Goal: Task Accomplishment & Management: Complete application form

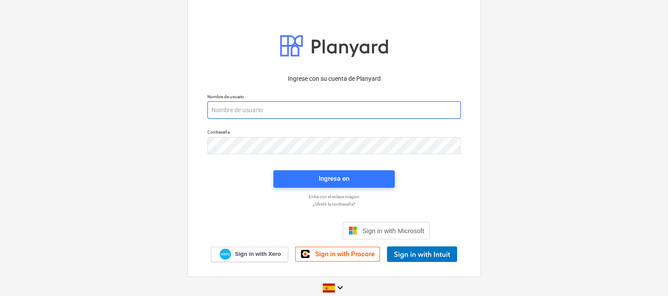
click at [231, 112] on input "email" at bounding box center [333, 109] width 253 height 17
paste input "legal2+catiland@catilandpanama.com"
type input "legal2+catiland@catilandpanama.com"
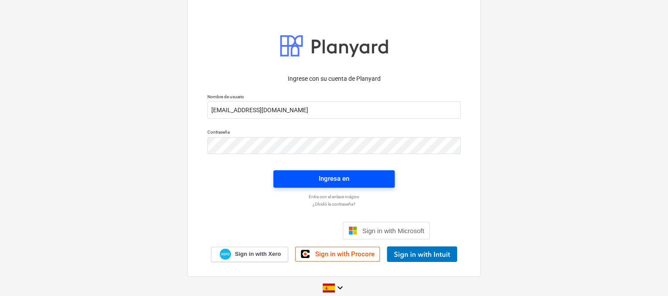
click at [314, 179] on span "Ingresa en" at bounding box center [334, 178] width 100 height 11
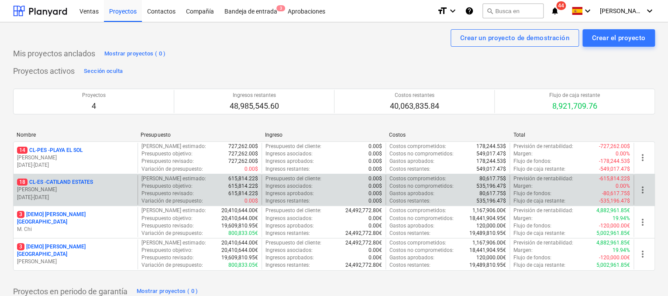
click at [91, 184] on p "18 CL-ES - CATILAND ESTATES" at bounding box center [55, 182] width 76 height 7
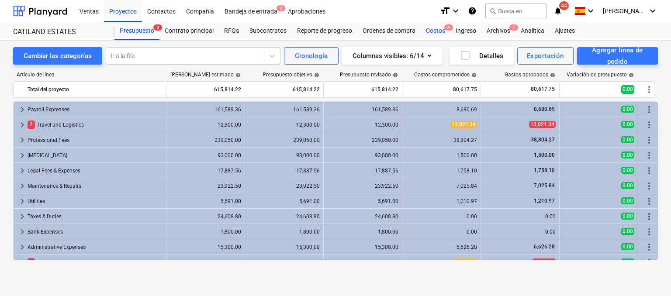
click at [438, 33] on div "Costos 9+" at bounding box center [435, 30] width 30 height 17
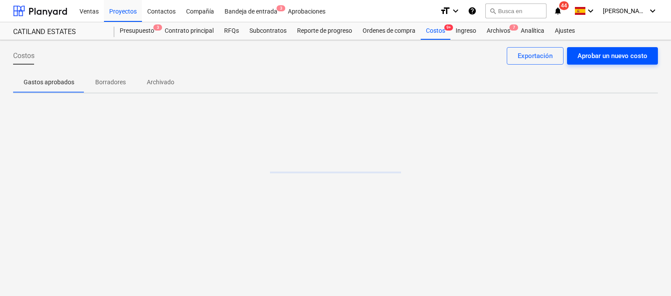
click at [586, 53] on div "Aprobar un nuevo costo" at bounding box center [612, 55] width 70 height 11
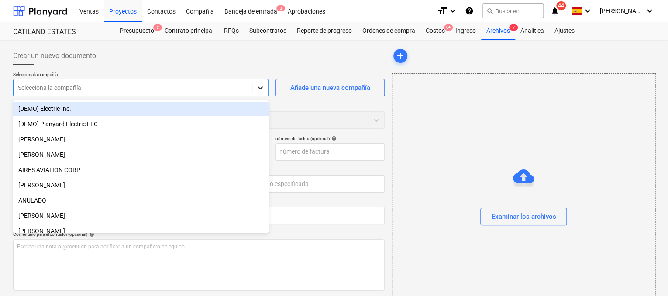
click at [259, 86] on icon at bounding box center [260, 87] width 9 height 9
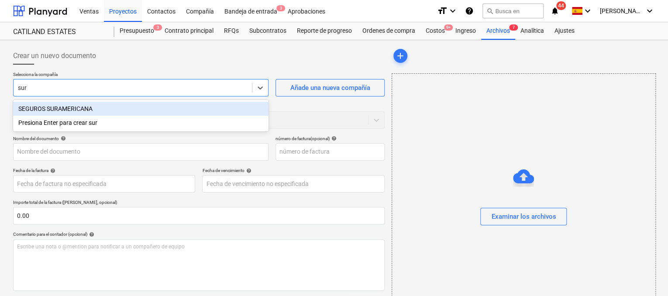
type input "sura"
click at [103, 109] on div "SEGUROS SURAMERICANA" at bounding box center [140, 109] width 255 height 14
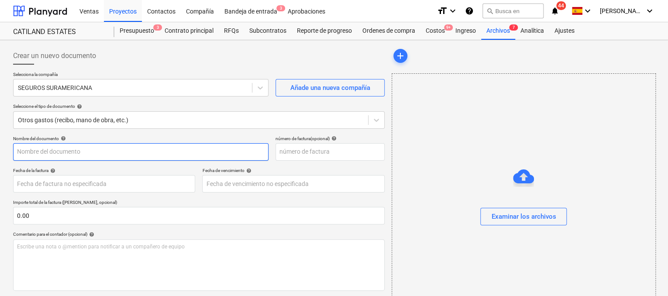
click at [83, 151] on input "text" at bounding box center [140, 151] width 255 height 17
type input "r"
type input "Responsabilidad Civil"
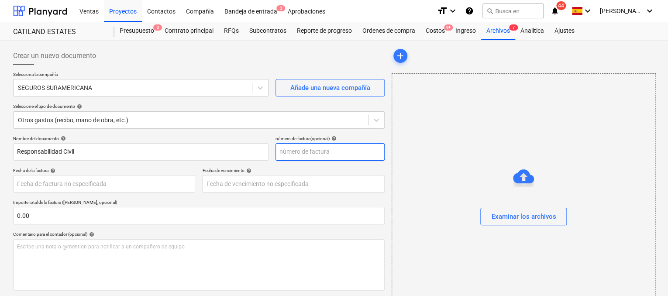
click at [288, 156] on input "text" at bounding box center [330, 151] width 109 height 17
type input "013300027964"
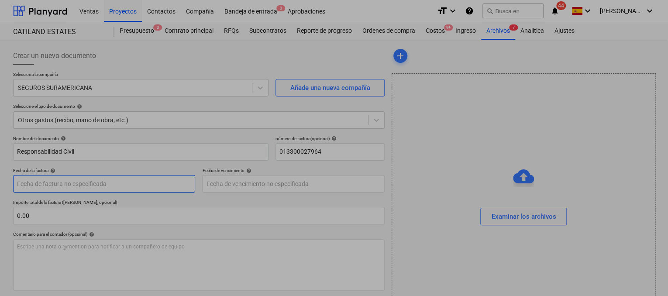
click at [169, 180] on body "Ventas Proyectos Contactos Compañía Bandeja de entrada 3 Aprobaciones format_si…" at bounding box center [334, 148] width 668 height 296
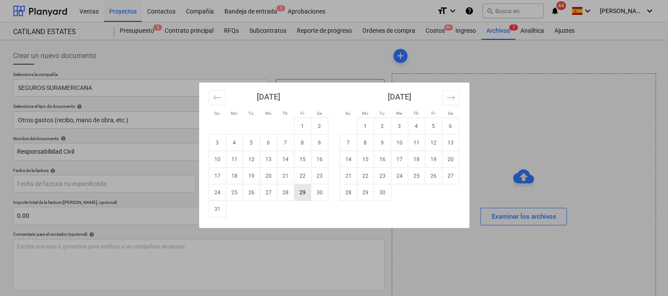
click at [304, 194] on td "29" at bounding box center [302, 192] width 17 height 17
type input "[DATE]"
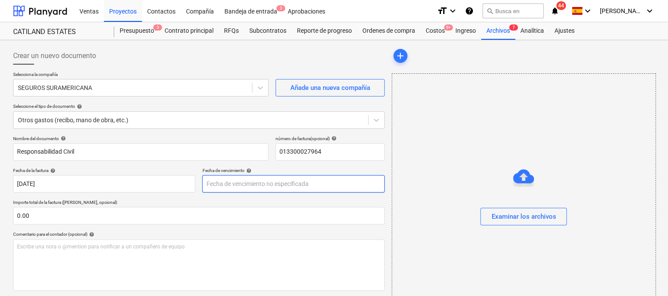
click at [272, 187] on body "Ventas Proyectos Contactos Compañía Bandeja de entrada 3 Aprobaciones format_si…" at bounding box center [334, 148] width 668 height 296
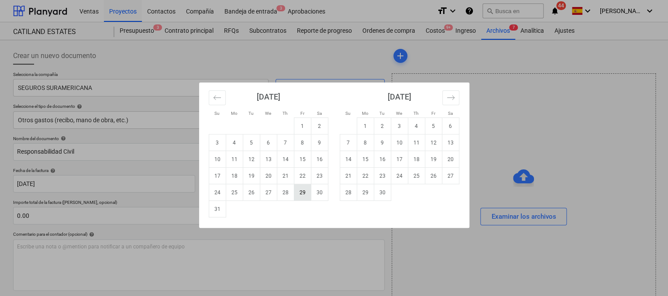
click at [305, 191] on td "29" at bounding box center [302, 192] width 17 height 17
type input "[DATE]"
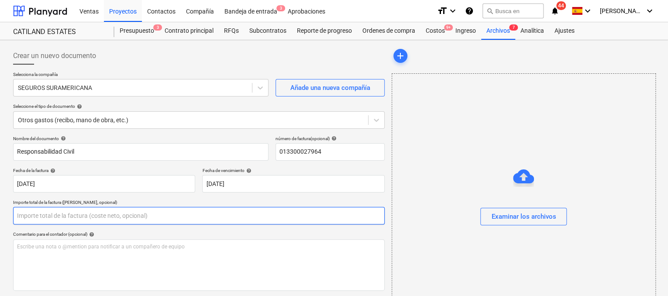
click at [174, 215] on input "text" at bounding box center [199, 215] width 372 height 17
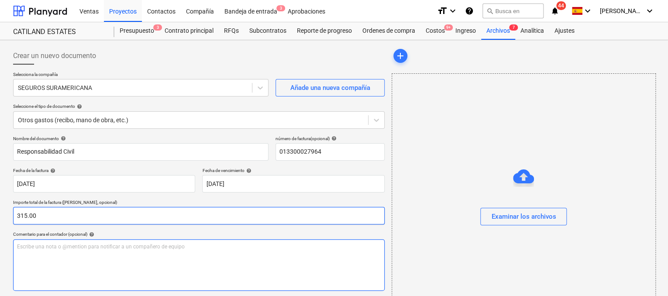
type input "315.00"
click at [93, 251] on div "Escribe una nota o @mention para notificar a un compañero de equipo ﻿" at bounding box center [199, 265] width 372 height 52
click at [93, 249] on p "Escribe una nota o @mention para notificar a un compañero de equipo ﻿" at bounding box center [199, 246] width 364 height 7
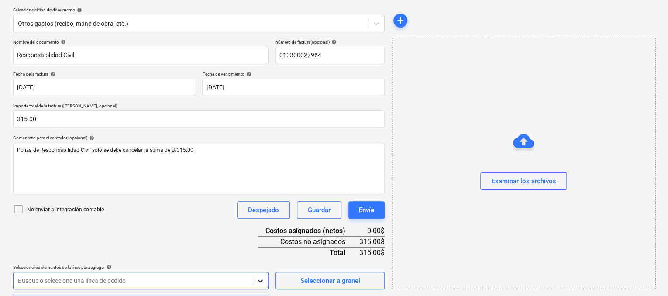
scroll to position [226, 0]
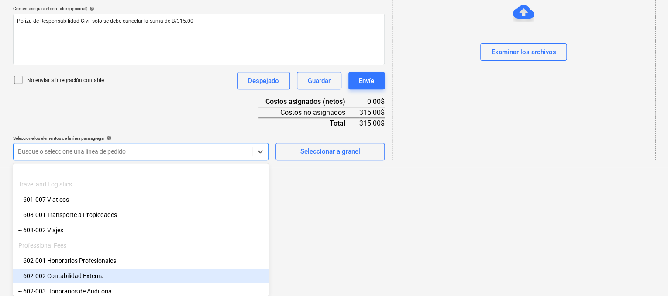
scroll to position [94, 0]
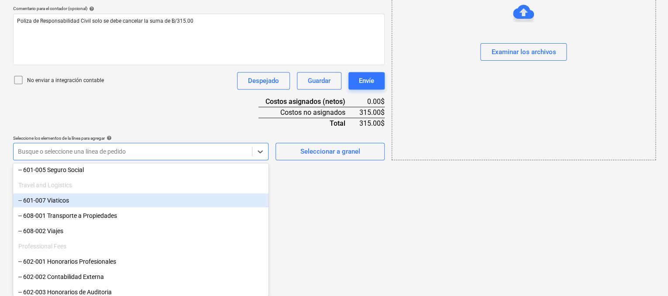
click at [94, 202] on div "-- 601-007 Viaticos" at bounding box center [140, 200] width 255 height 14
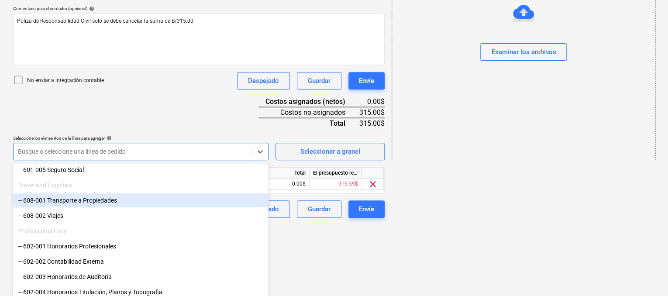
scroll to position [154, 0]
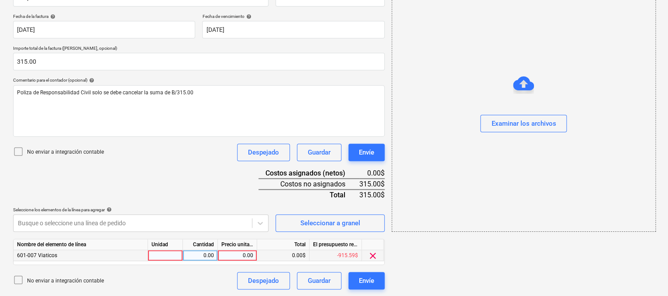
click at [168, 253] on div at bounding box center [165, 255] width 35 height 11
type input "1"
click at [204, 257] on div "0.00" at bounding box center [200, 255] width 28 height 11
click at [233, 258] on div "0.00" at bounding box center [237, 255] width 32 height 11
type input "315.00"
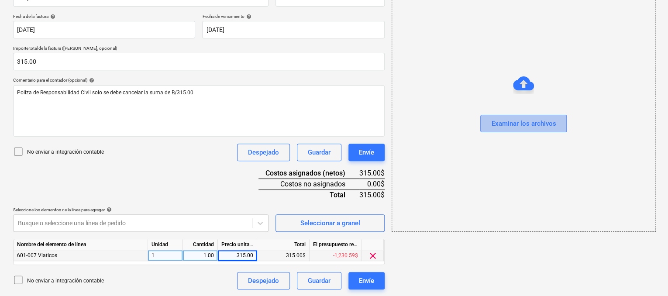
click at [503, 120] on div "Examinar los archivos" at bounding box center [523, 123] width 65 height 11
click at [539, 120] on div "Examinar los archivos" at bounding box center [523, 123] width 65 height 11
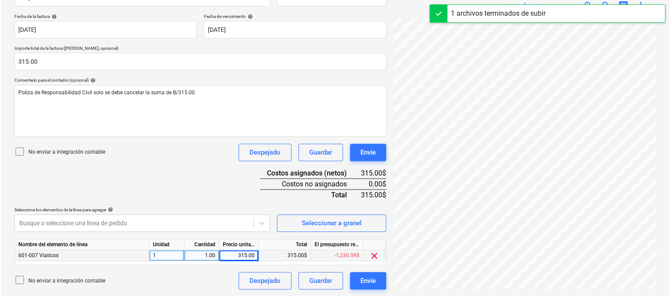
scroll to position [194, 0]
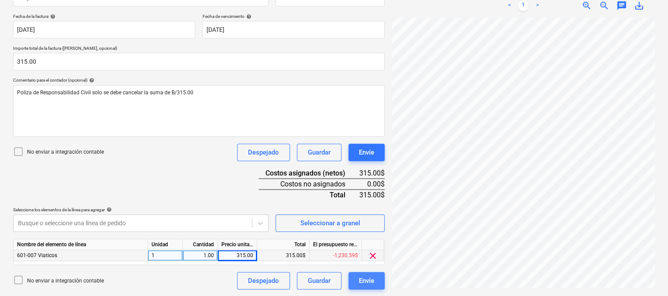
click at [372, 279] on div "Envíe" at bounding box center [366, 280] width 15 height 11
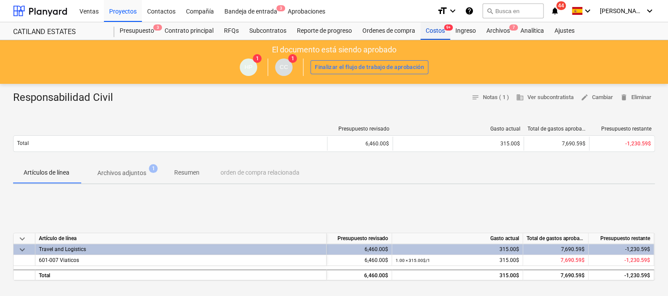
click at [442, 35] on div "Costos 9+" at bounding box center [435, 30] width 30 height 17
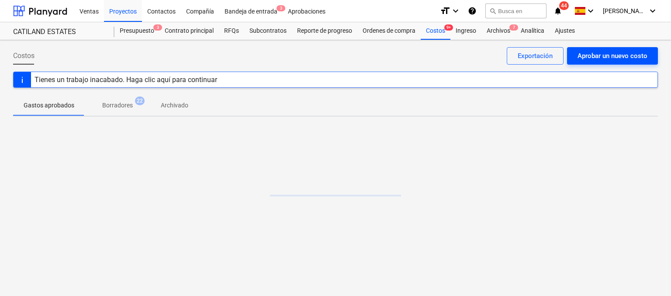
click at [583, 52] on div "Aprobar un nuevo costo" at bounding box center [612, 55] width 70 height 11
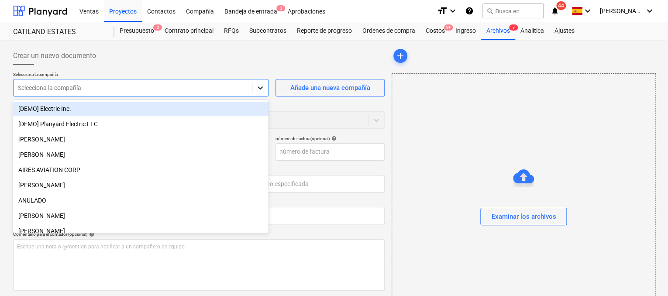
click at [258, 87] on icon at bounding box center [260, 87] width 5 height 3
click at [211, 91] on div at bounding box center [133, 87] width 230 height 9
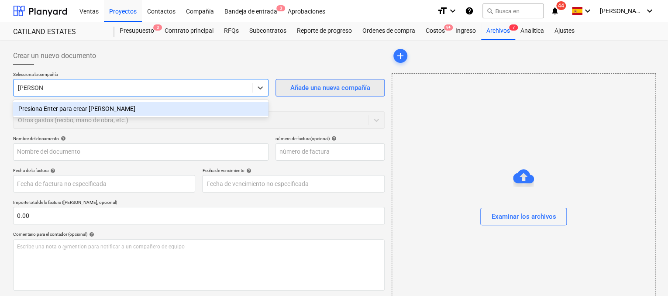
type input "madrigal"
click at [335, 83] on div "Añade una nueva compañía" at bounding box center [330, 87] width 80 height 11
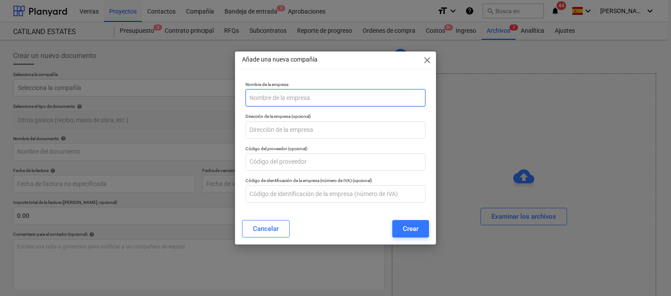
click at [272, 100] on input "text" at bounding box center [335, 97] width 180 height 17
type input "[PERSON_NAME]"
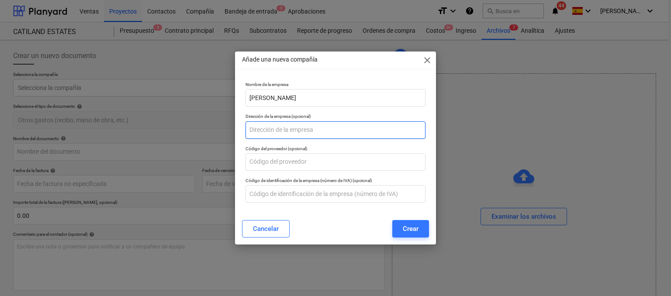
click at [262, 126] on input "text" at bounding box center [335, 129] width 180 height 17
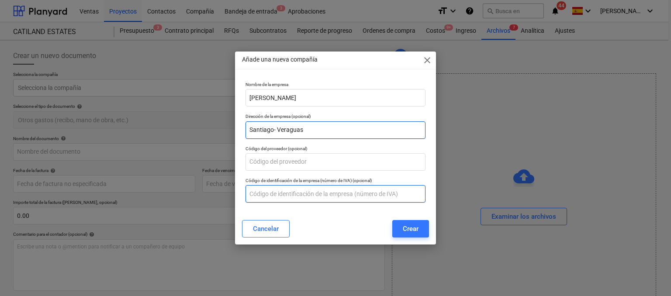
type input "Santiago- Veraguas"
click at [257, 197] on input "text" at bounding box center [335, 193] width 180 height 17
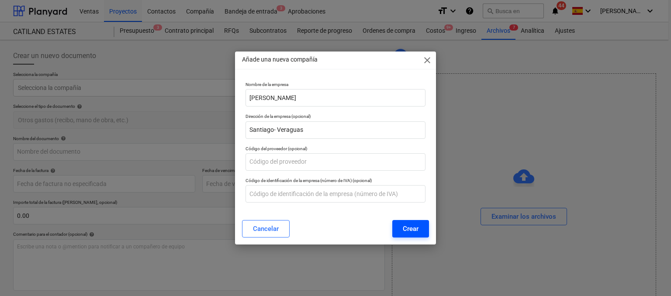
click at [403, 232] on div "Crear" at bounding box center [411, 228] width 16 height 11
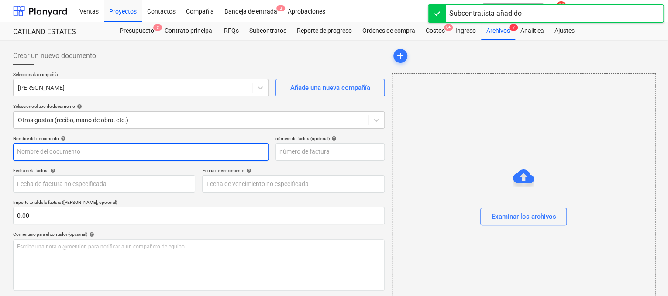
click at [84, 149] on input "text" at bounding box center [140, 151] width 255 height 17
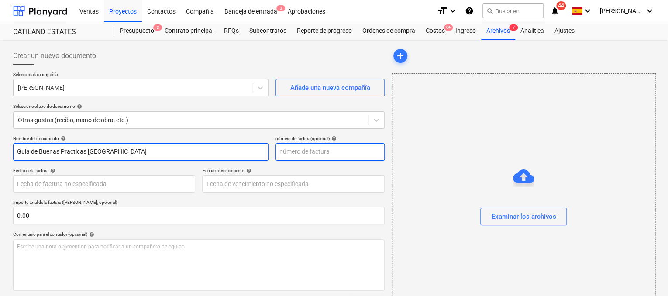
type input "Guia de Buenas Practicas Punta Brava"
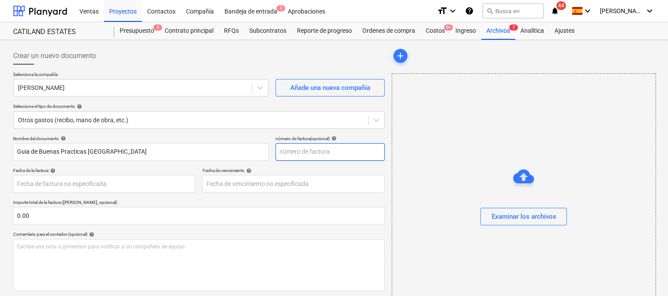
click at [302, 153] on input "text" at bounding box center [330, 151] width 109 height 17
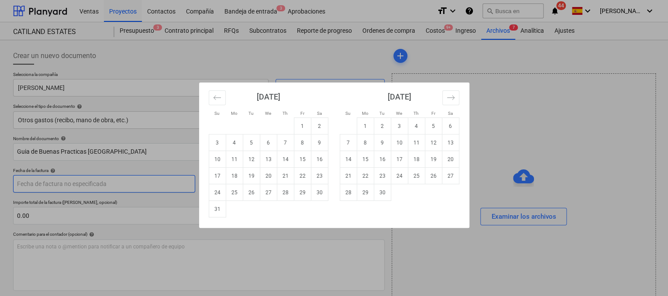
click at [92, 183] on body "Ventas Proyectos Contactos Compañía Bandeja de entrada 3 Aprobaciones format_si…" at bounding box center [334, 148] width 668 height 296
click at [303, 196] on td "29" at bounding box center [302, 192] width 17 height 17
type input "[DATE]"
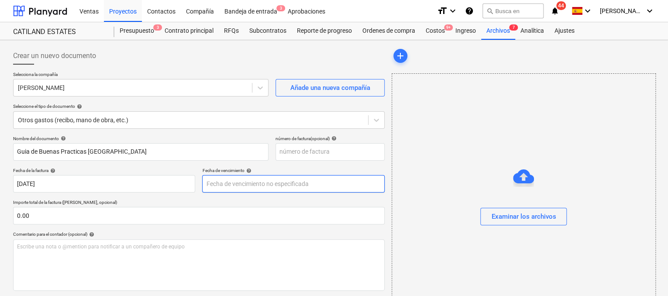
click at [295, 185] on body "Ventas Proyectos Contactos Compañía Bandeja de entrada 3 Aprobaciones format_si…" at bounding box center [334, 148] width 668 height 296
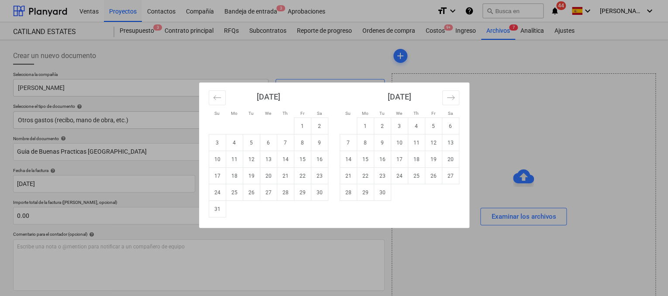
click at [302, 191] on td "29" at bounding box center [302, 192] width 17 height 17
type input "[DATE]"
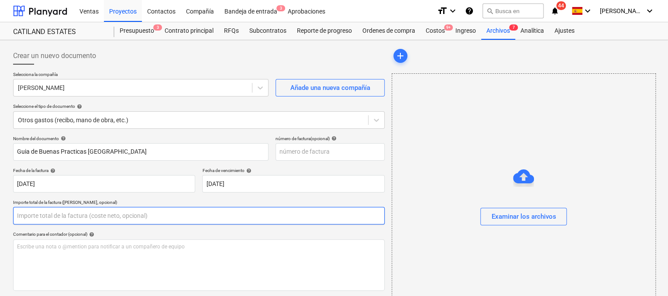
click at [125, 213] on input "text" at bounding box center [199, 215] width 372 height 17
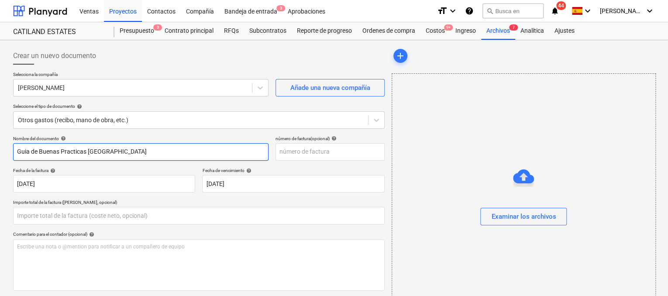
type input "0.00"
click at [19, 151] on input "Guia de Buenas Practicas Punta Brava" at bounding box center [140, 151] width 255 height 17
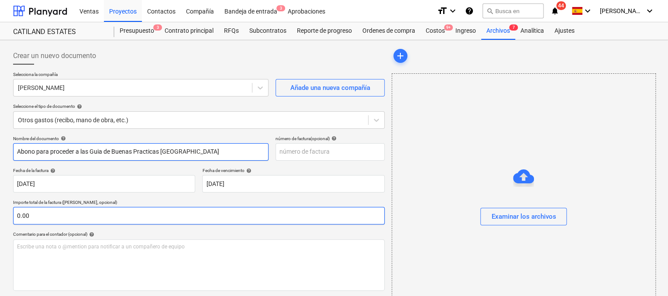
type input "Abono para proceder a las Guia de Buenas Practicas [GEOGRAPHIC_DATA]"
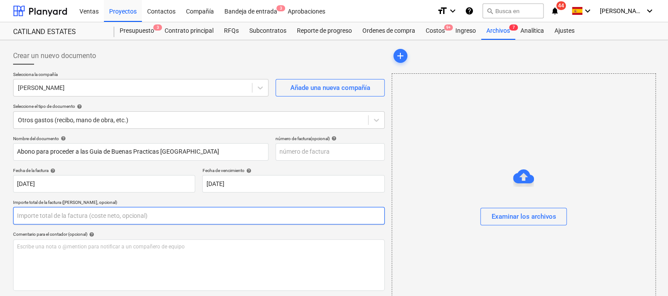
click at [52, 216] on input "text" at bounding box center [199, 215] width 372 height 17
click at [17, 215] on input "1250.00" at bounding box center [199, 215] width 372 height 17
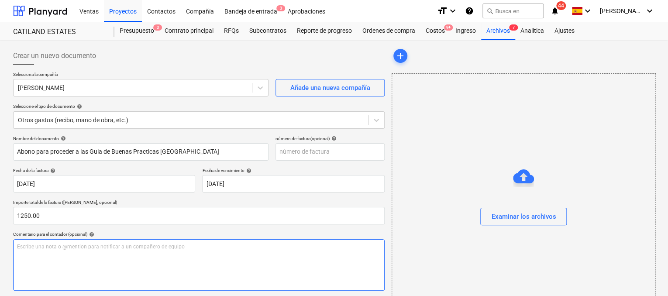
type input "1,250.00"
click at [33, 249] on p "Escribe una nota o @mention para notificar a un compañero de equipo ﻿" at bounding box center [199, 246] width 364 height 7
click at [126, 247] on span "Abono para la Consultora que esta elaborando la solicitud de uso y confeccec" at bounding box center [109, 247] width 184 height 6
click at [252, 247] on p "Abono para la Consultora que esta elaborando Guia a Mi Ambiente (la solicitud d…" at bounding box center [199, 246] width 364 height 7
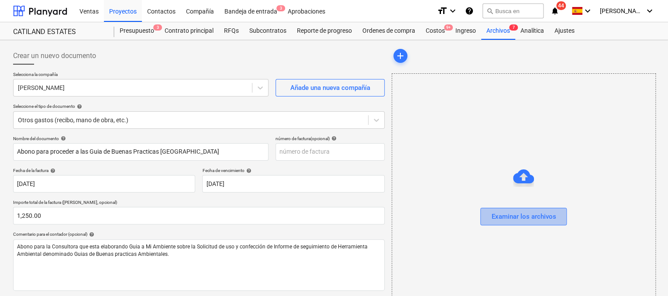
click at [512, 220] on div "Examinar los archivos" at bounding box center [523, 216] width 65 height 11
click at [511, 217] on div "Examinar los archivos" at bounding box center [523, 216] width 65 height 11
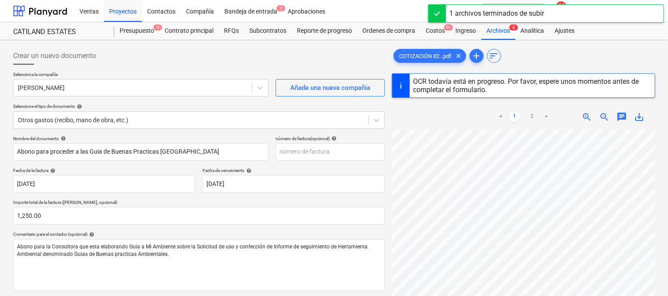
scroll to position [167, 0]
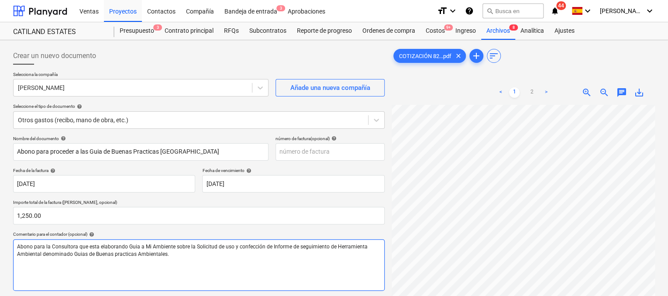
click at [168, 254] on p "Abono para la Consultora que esta elaborando Guia a Mi Ambiente sobre la Solici…" at bounding box center [199, 250] width 364 height 15
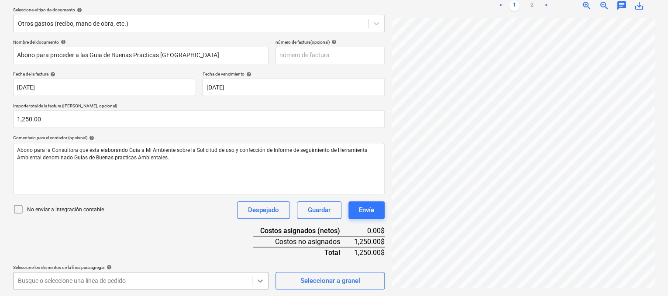
scroll to position [226, 0]
click at [259, 199] on body "Ventas Proyectos Contactos Compañía Bandeja de entrada 3 Aprobaciones format_si…" at bounding box center [334, 51] width 668 height 296
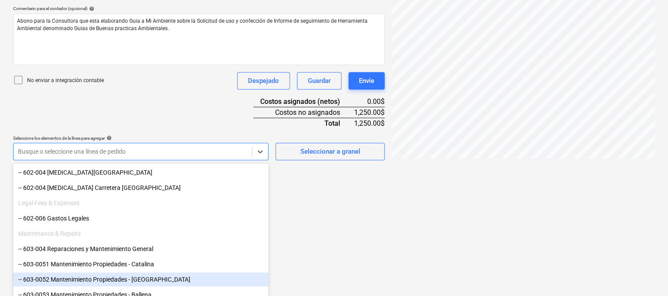
scroll to position [225, 0]
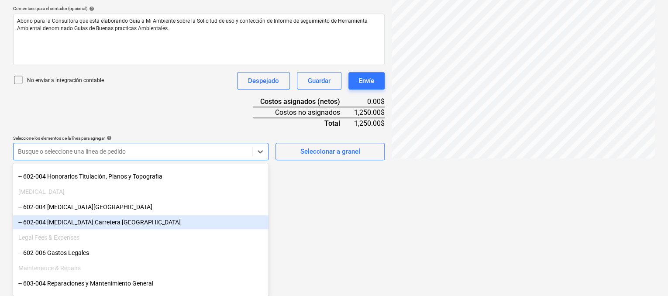
click at [125, 221] on div "-- 602-004 CAPEX Carretera Punta Brava" at bounding box center [140, 222] width 255 height 14
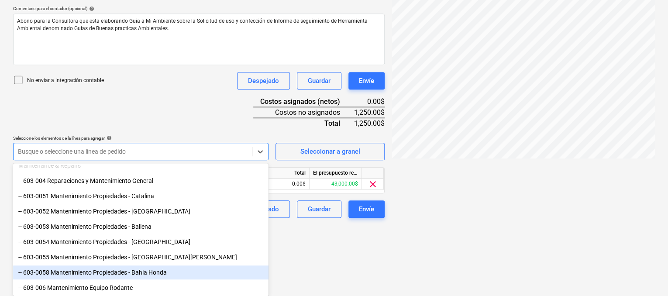
scroll to position [154, 0]
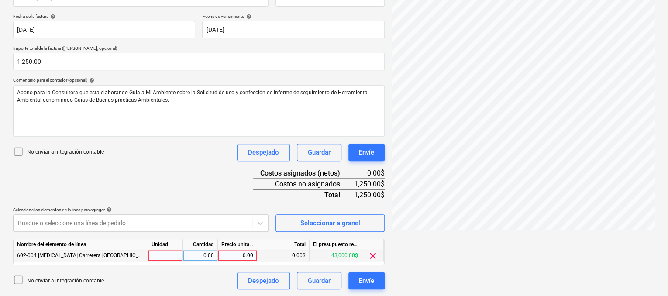
click at [164, 255] on div at bounding box center [165, 255] width 35 height 11
type input "1"
click at [215, 256] on div "0.00" at bounding box center [200, 255] width 35 height 11
click at [229, 256] on div "0.00" at bounding box center [237, 255] width 32 height 11
type input "1250.00"
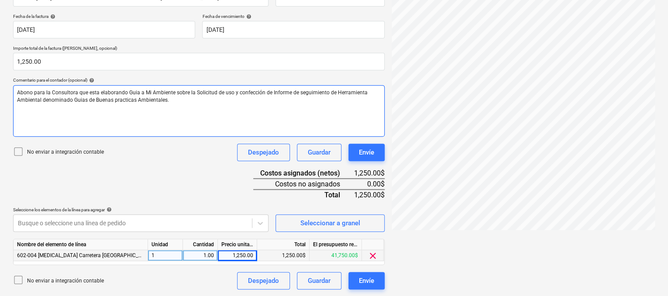
click at [164, 103] on div "Abono para la Consultora que esta elaborando Guia a Mi Ambiente sobre la Solici…" at bounding box center [199, 111] width 372 height 52
click at [163, 100] on span "Abono para la Consultora que esta elaborando Guia a Mi Ambiente sobre la Solici…" at bounding box center [193, 97] width 352 height 14
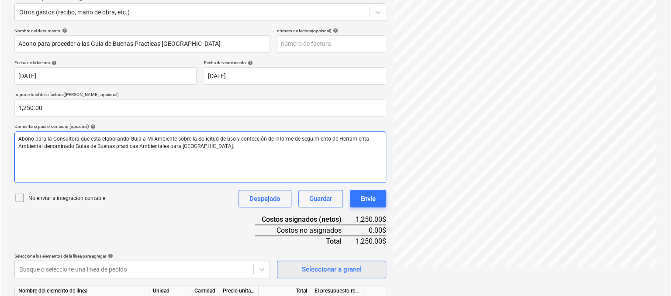
scroll to position [110, 0]
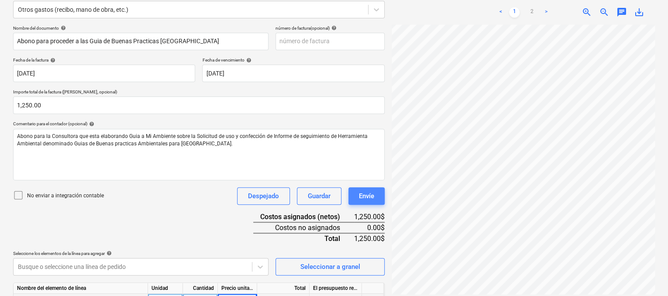
click at [363, 196] on div "Envíe" at bounding box center [366, 195] width 15 height 11
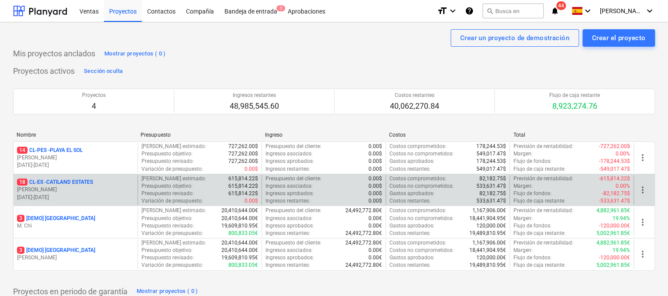
click at [87, 179] on p "18 CL-ES - CATILAND ESTATES" at bounding box center [55, 182] width 76 height 7
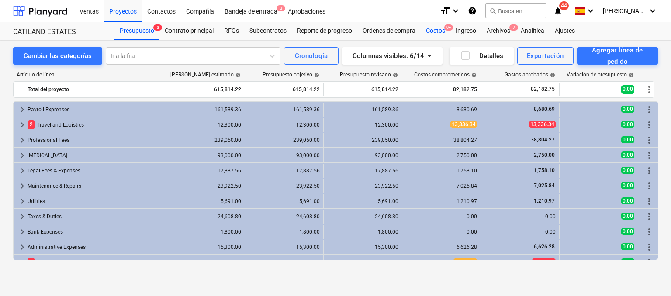
click at [438, 29] on div "Costos 9+" at bounding box center [435, 30] width 30 height 17
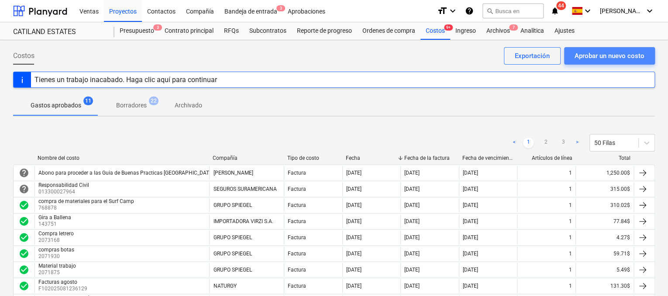
click at [622, 57] on div "Aprobar un nuevo costo" at bounding box center [610, 55] width 70 height 11
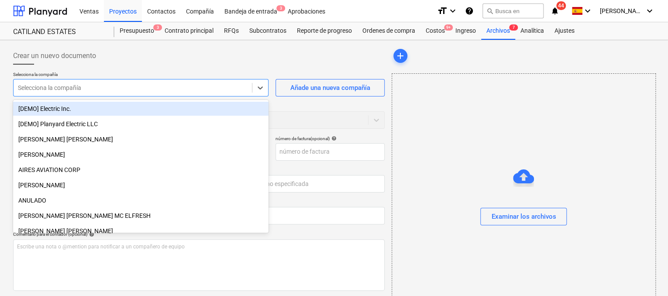
click at [245, 89] on div at bounding box center [133, 87] width 230 height 9
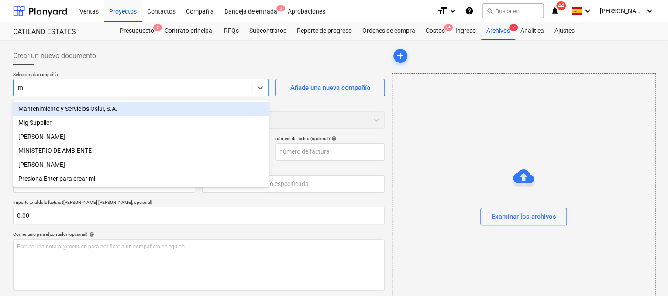
type input "m"
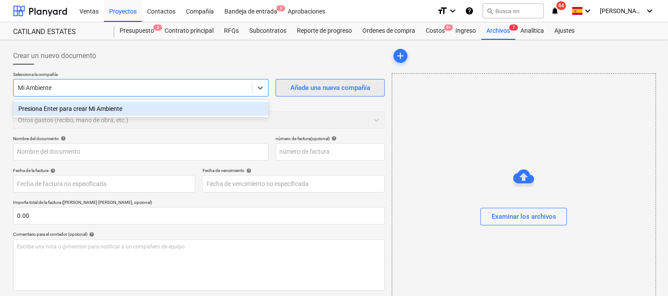
type input "Mi Ambiente"
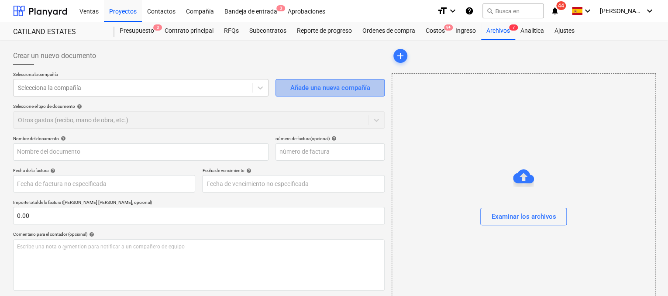
click at [303, 86] on div "Añade una nueva compañía" at bounding box center [330, 87] width 80 height 11
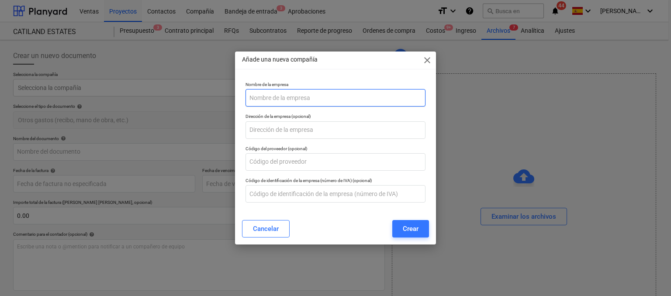
click at [294, 100] on input "text" at bounding box center [335, 97] width 180 height 17
type input "Ministerio Mi Ambiente"
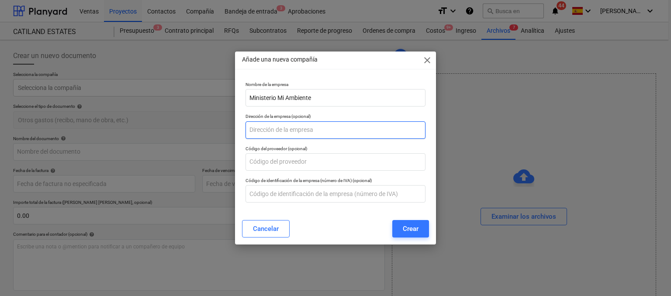
click at [289, 131] on input "text" at bounding box center [335, 129] width 180 height 17
click at [275, 135] on input "text" at bounding box center [335, 129] width 180 height 17
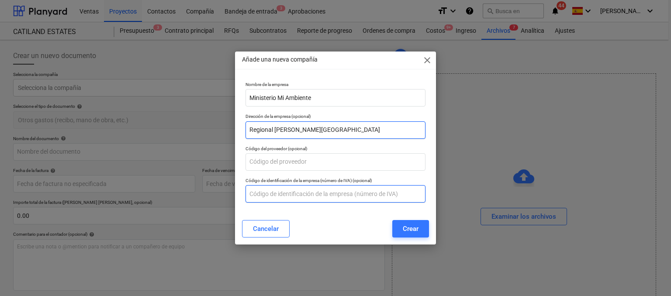
type input "Regional [PERSON_NAME][GEOGRAPHIC_DATA]"
click at [272, 198] on input "text" at bounding box center [335, 193] width 180 height 17
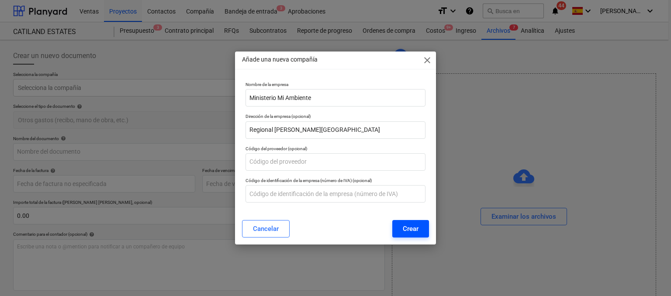
click at [417, 232] on div "Crear" at bounding box center [411, 228] width 16 height 11
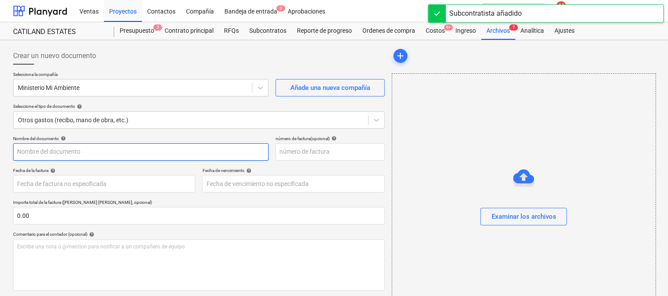
click at [141, 155] on input "text" at bounding box center [140, 151] width 255 height 17
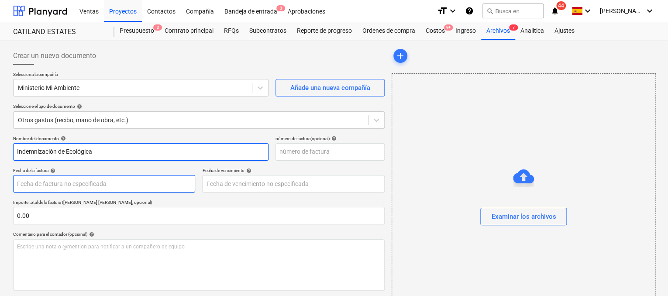
type input "Indemnización de Ecológica"
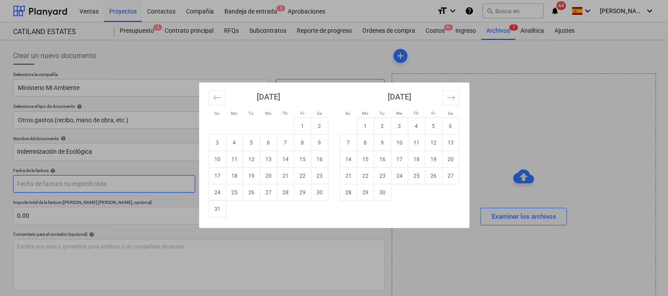
click at [143, 187] on body "Ventas Proyectos Contactos Compañía Bandeja de entrada 3 Aprobaciones format_si…" at bounding box center [334, 148] width 668 height 296
drag, startPoint x: 302, startPoint y: 198, endPoint x: 290, endPoint y: 196, distance: 12.4
click at [302, 198] on td "29" at bounding box center [302, 192] width 17 height 17
type input "[DATE]"
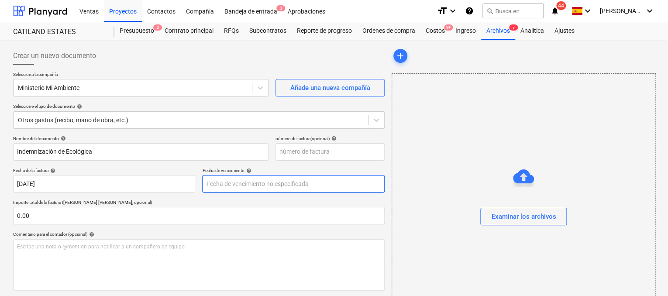
click at [266, 188] on body "Ventas Proyectos Contactos Compañía Bandeja de entrada 3 Aprobaciones format_si…" at bounding box center [334, 148] width 668 height 296
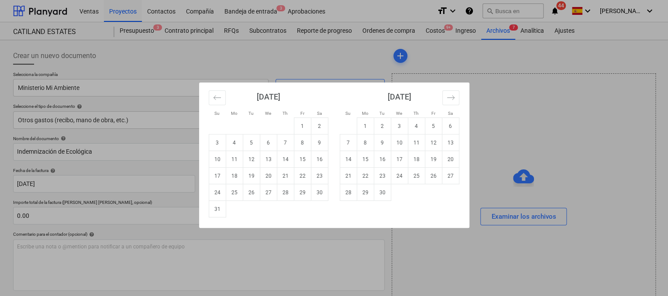
drag, startPoint x: 300, startPoint y: 197, endPoint x: 260, endPoint y: 199, distance: 39.8
click at [299, 198] on td "29" at bounding box center [302, 192] width 17 height 17
type input "[DATE]"
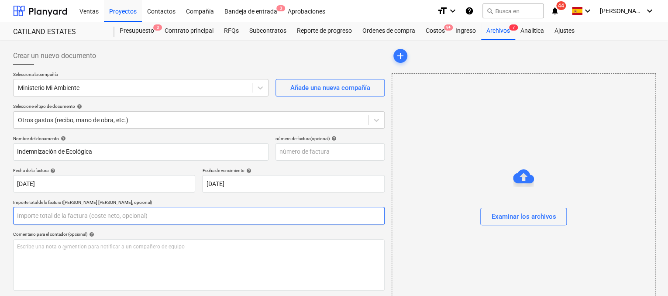
click at [176, 215] on input "text" at bounding box center [199, 215] width 372 height 17
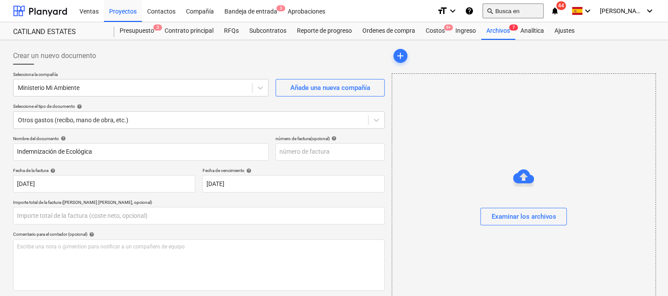
type input "0.00"
